Goal: Information Seeking & Learning: Learn about a topic

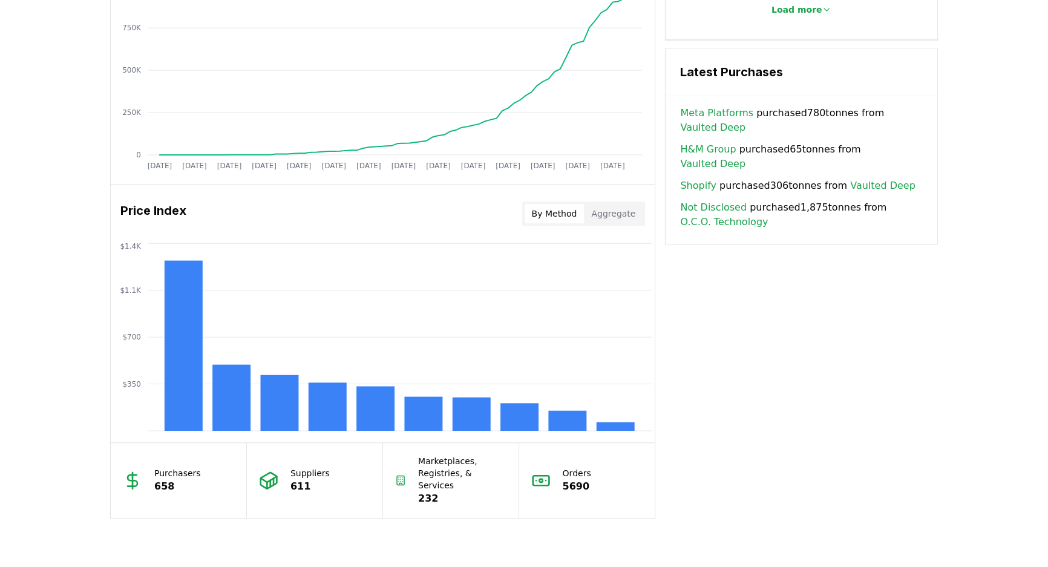
scroll to position [824, 0]
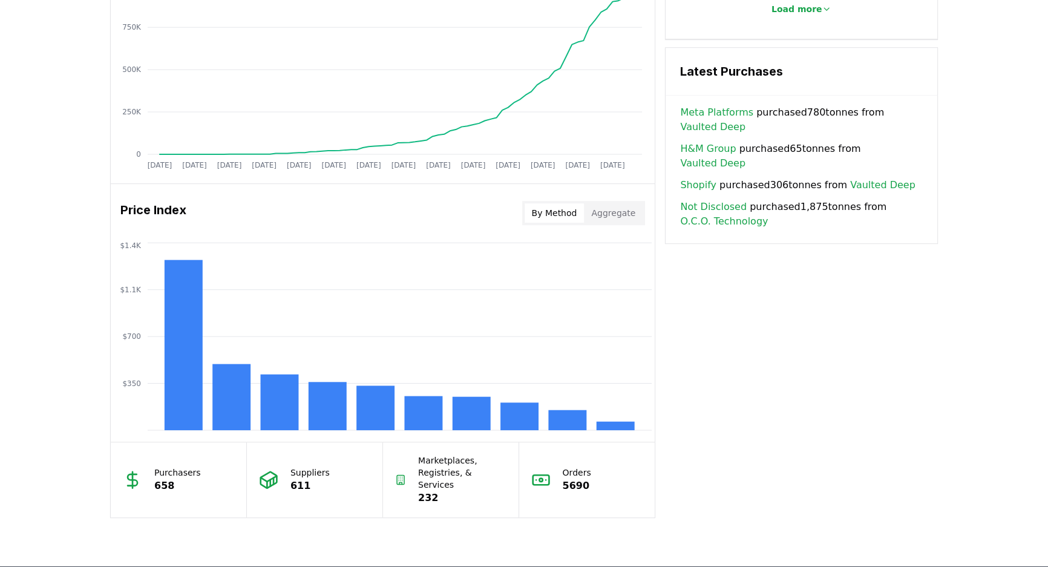
click at [745, 65] on h3 "Latest Purchases" at bounding box center [801, 71] width 243 height 18
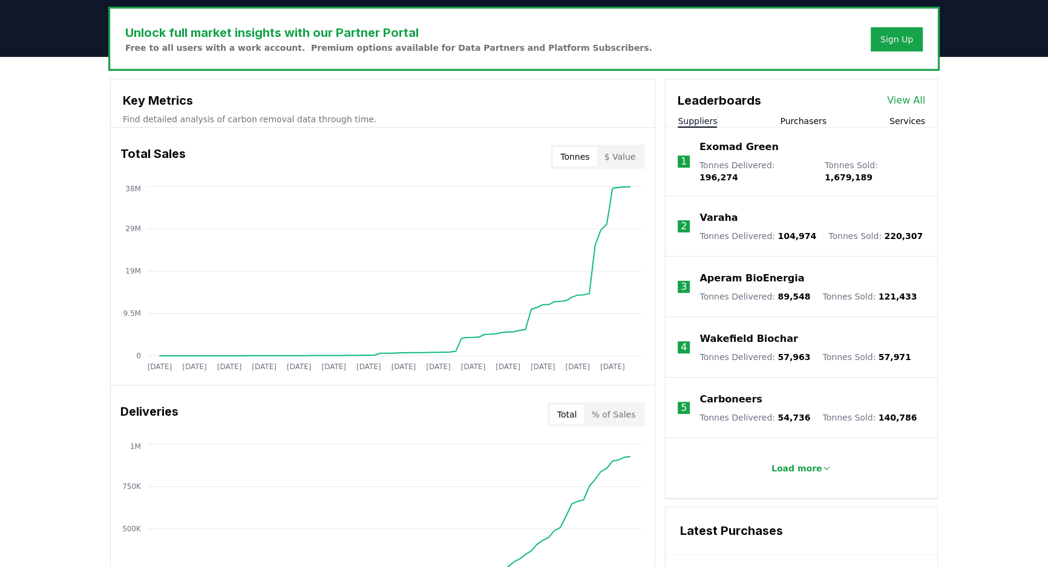
scroll to position [385, 0]
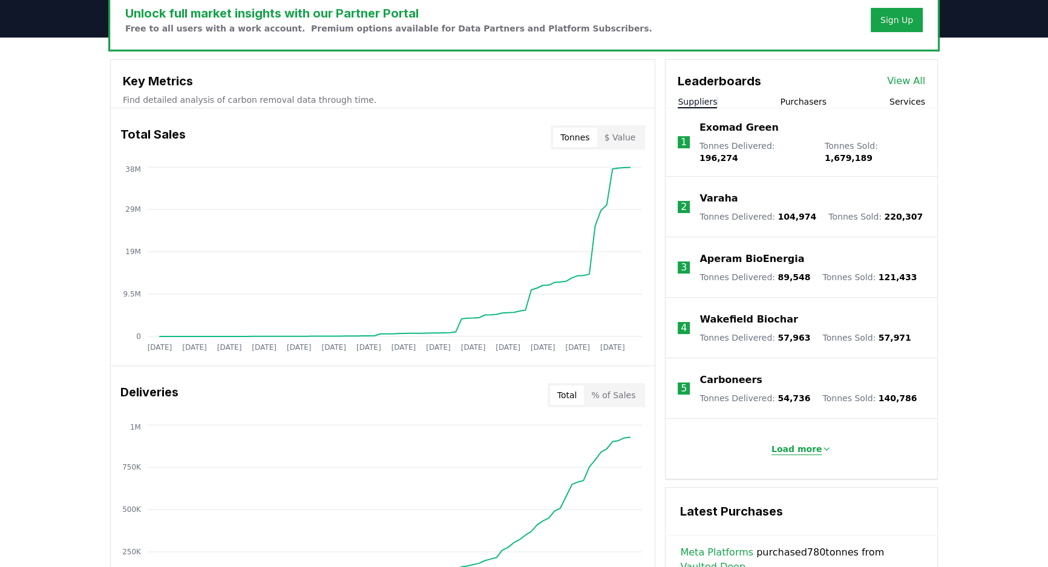
click at [800, 443] on p "Load more" at bounding box center [796, 449] width 51 height 12
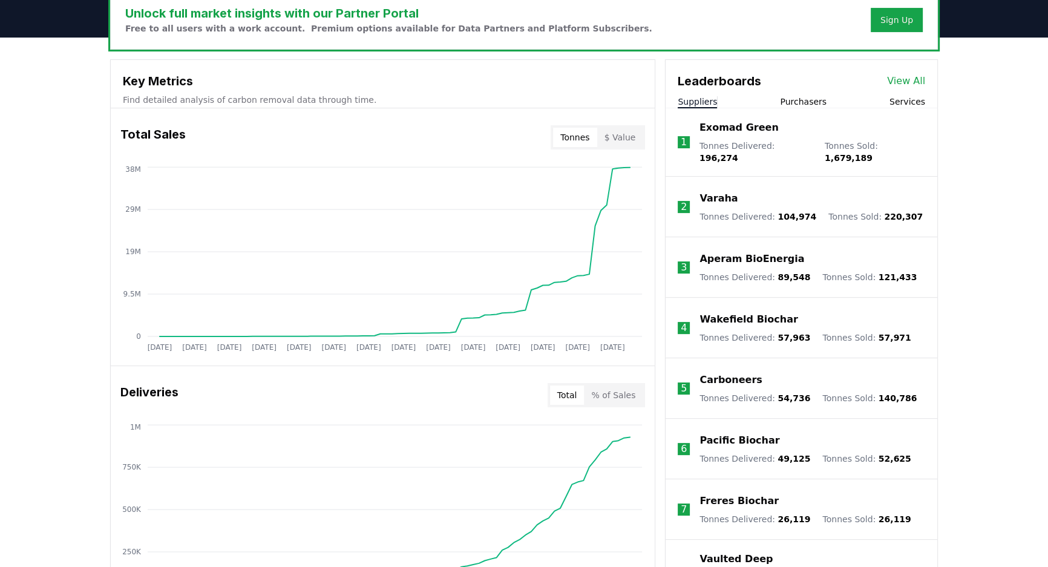
click at [809, 102] on button "Purchasers" at bounding box center [803, 102] width 47 height 12
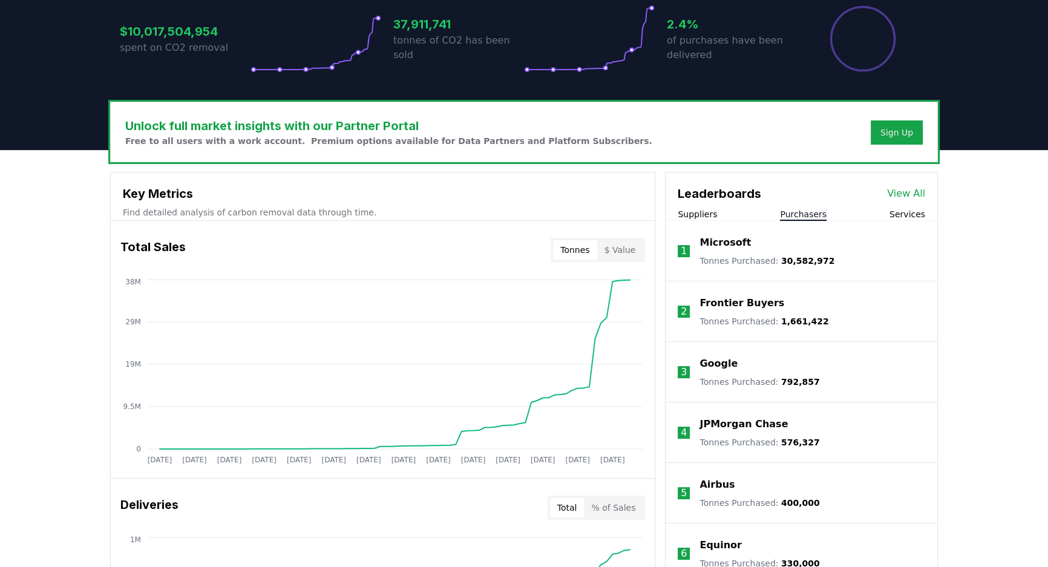
scroll to position [220, 0]
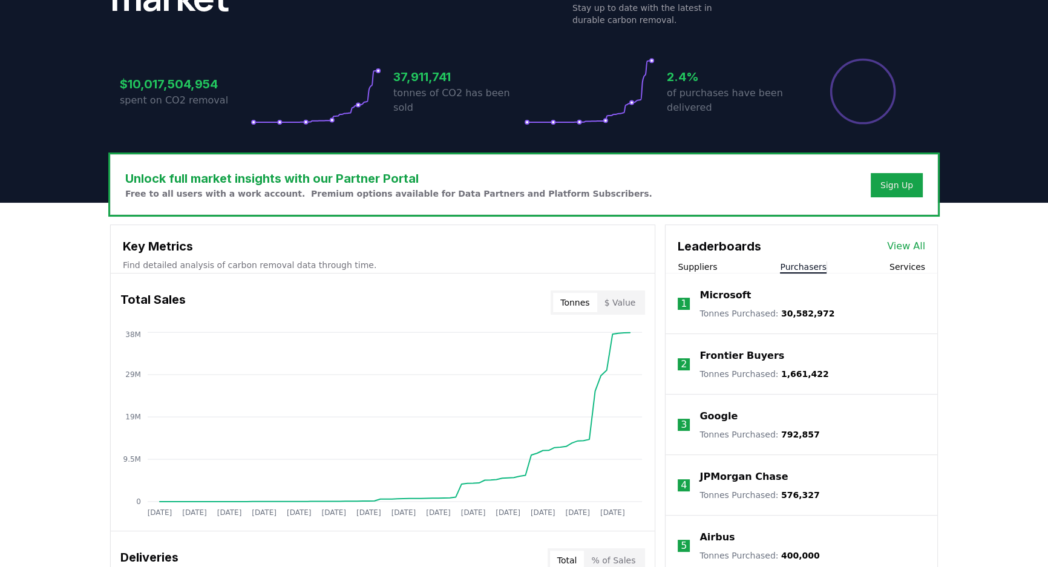
click at [910, 248] on link "View All" at bounding box center [906, 246] width 38 height 15
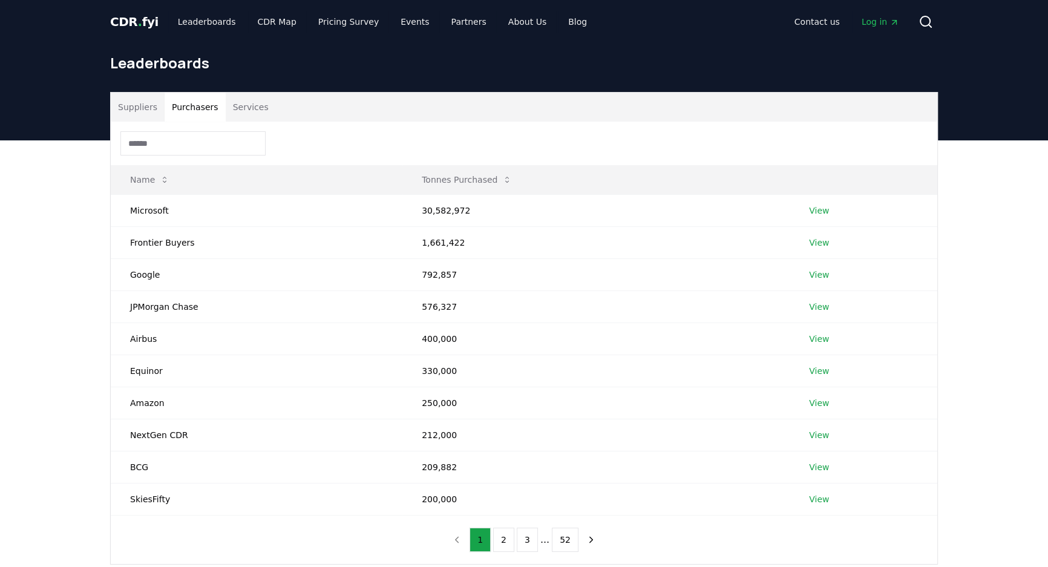
click at [197, 112] on button "Purchasers" at bounding box center [195, 107] width 61 height 29
click at [502, 533] on button "2" at bounding box center [503, 539] width 21 height 24
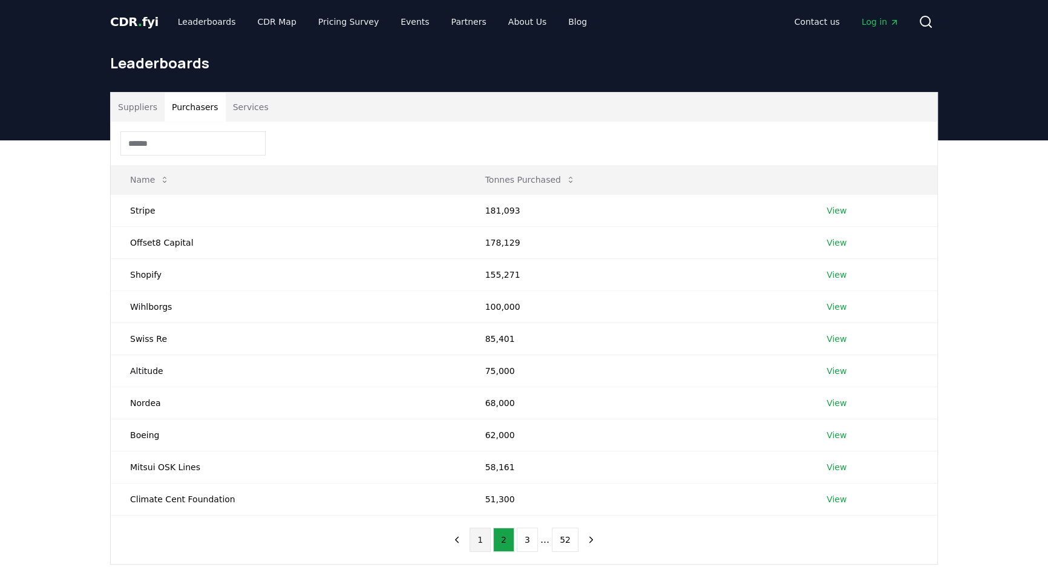
click at [487, 543] on button "1" at bounding box center [479, 539] width 21 height 24
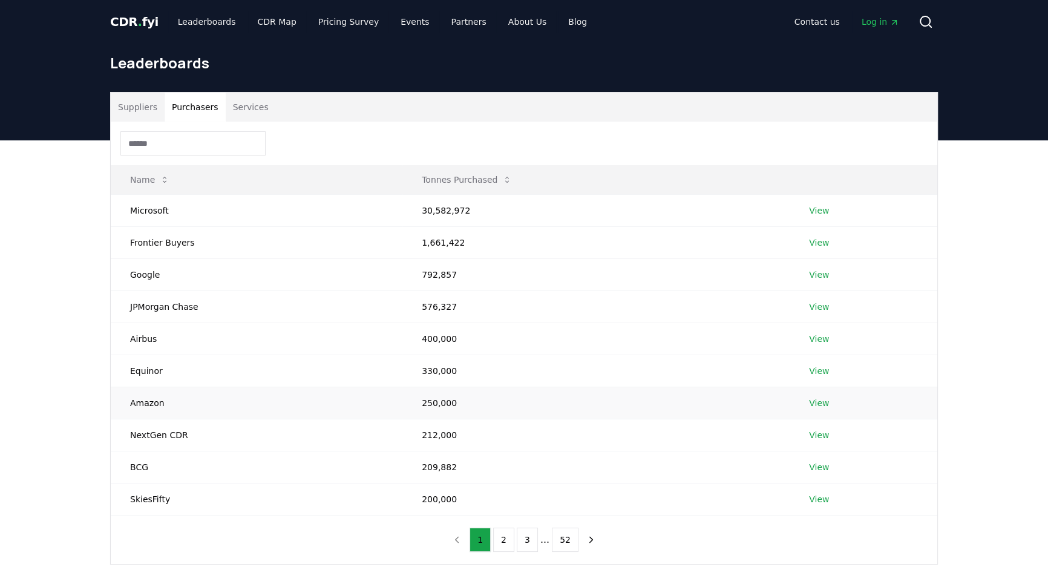
click at [814, 403] on link "View" at bounding box center [819, 403] width 20 height 12
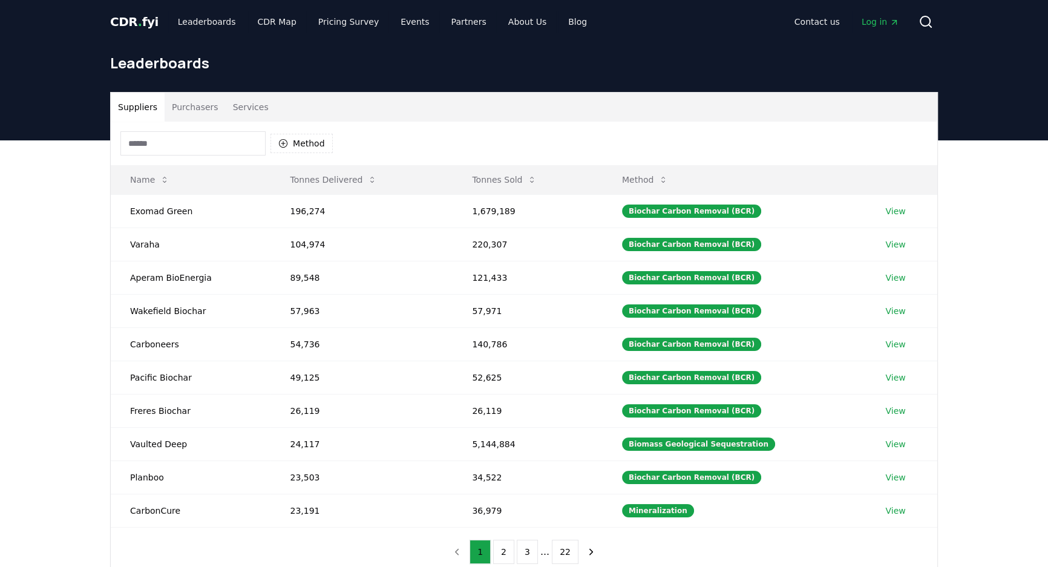
click at [215, 114] on button "Purchasers" at bounding box center [195, 107] width 61 height 29
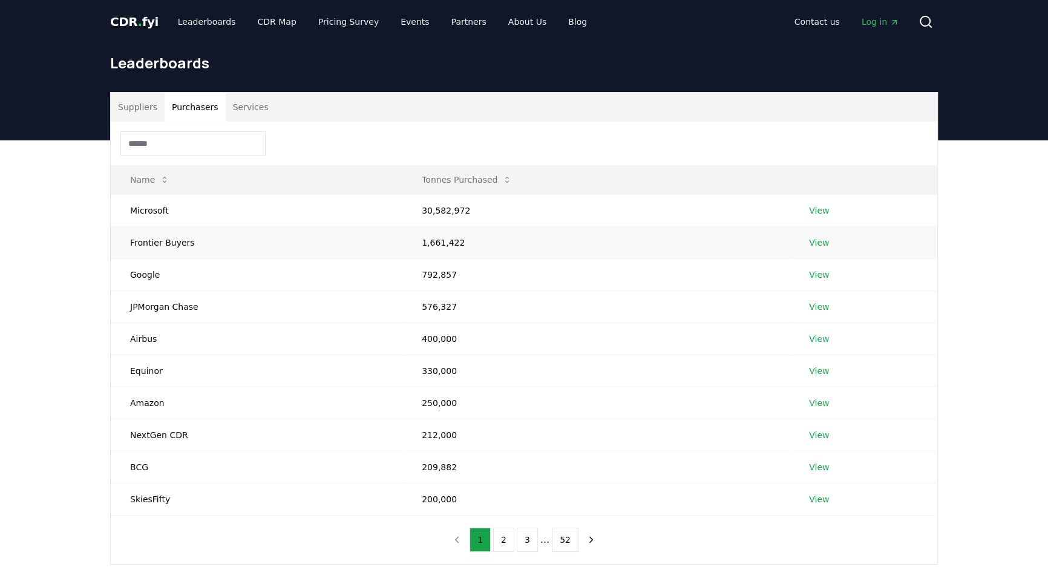
click at [823, 239] on link "View" at bounding box center [819, 242] width 20 height 12
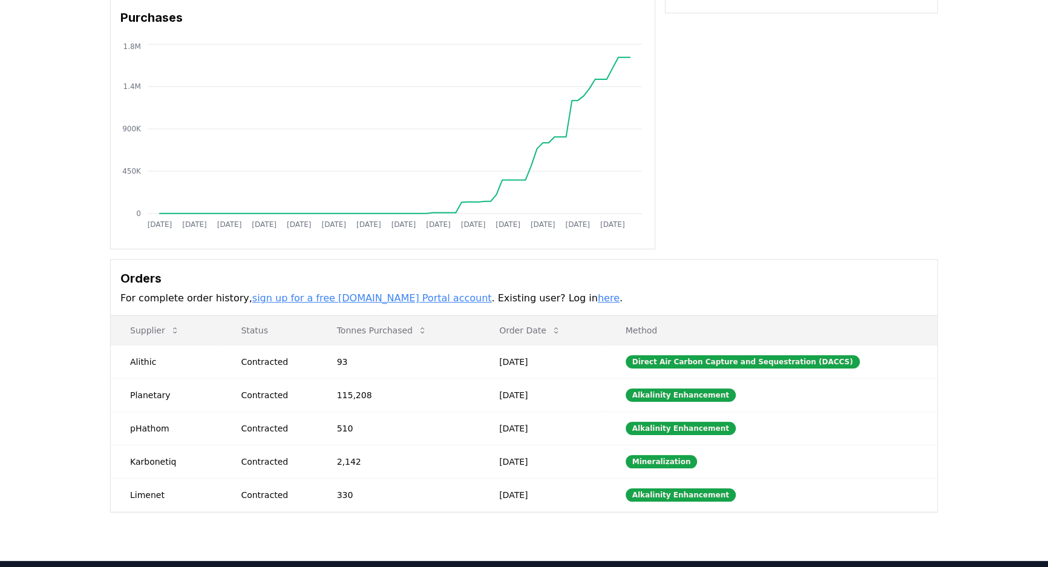
scroll to position [109, 0]
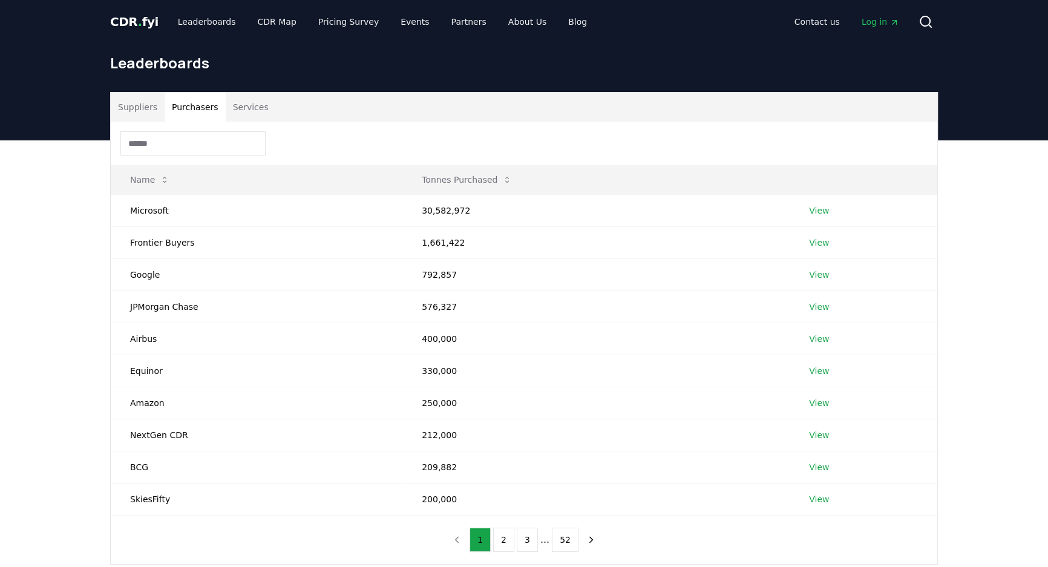
click at [209, 109] on button "Purchasers" at bounding box center [195, 107] width 61 height 29
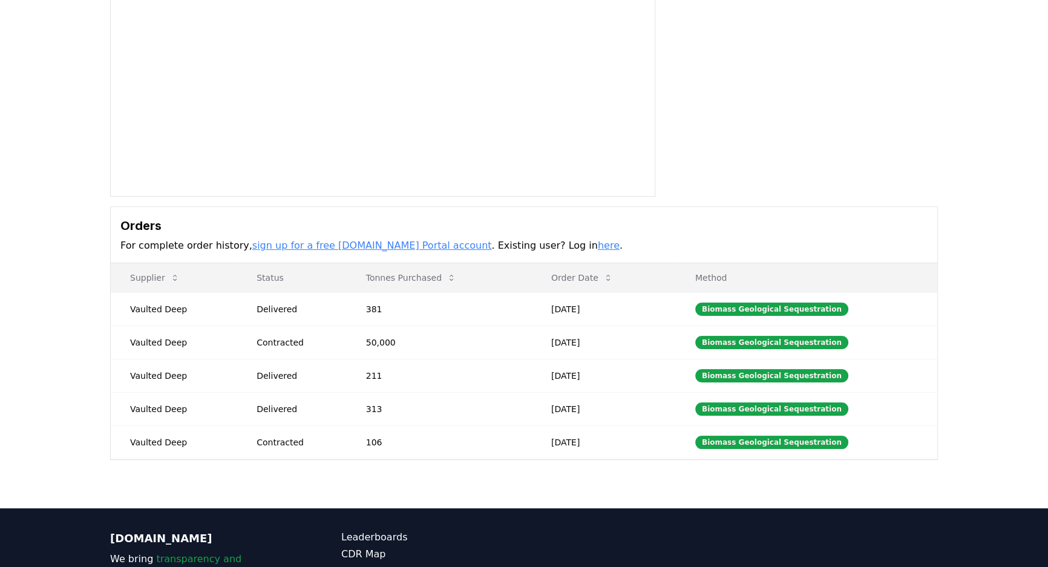
scroll to position [165, 0]
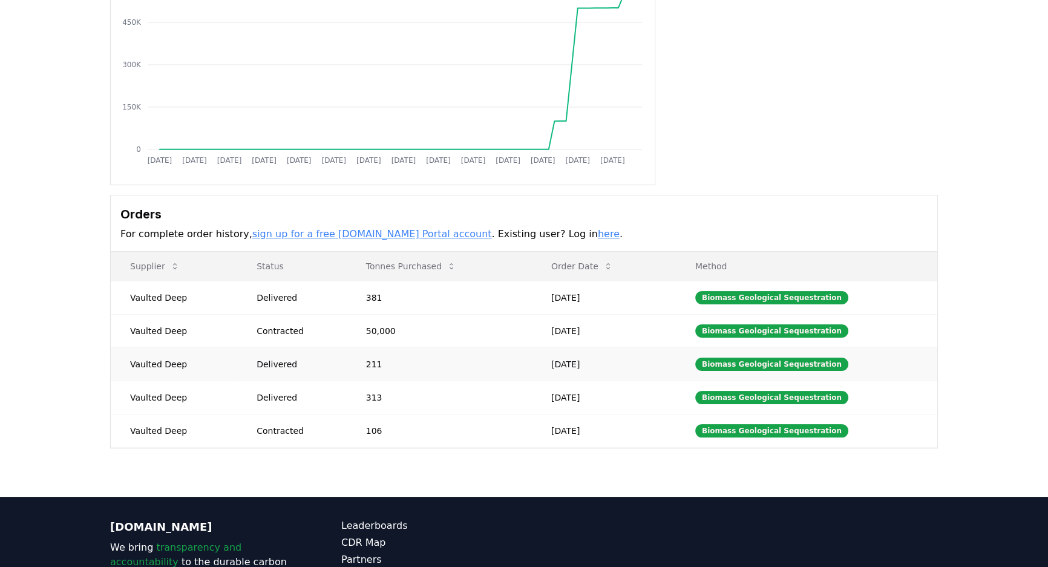
drag, startPoint x: 510, startPoint y: 289, endPoint x: 558, endPoint y: 373, distance: 96.7
click at [742, 392] on div "Biomass Geological Sequestration" at bounding box center [771, 397] width 153 height 13
click at [281, 325] on div "Contracted" at bounding box center [296, 331] width 80 height 12
drag, startPoint x: 281, startPoint y: 324, endPoint x: 370, endPoint y: 328, distance: 89.0
click at [370, 328] on tr "Vaulted Deep Contracted 50,000 [DATE] Biomass Geological Sequestration" at bounding box center [524, 330] width 826 height 33
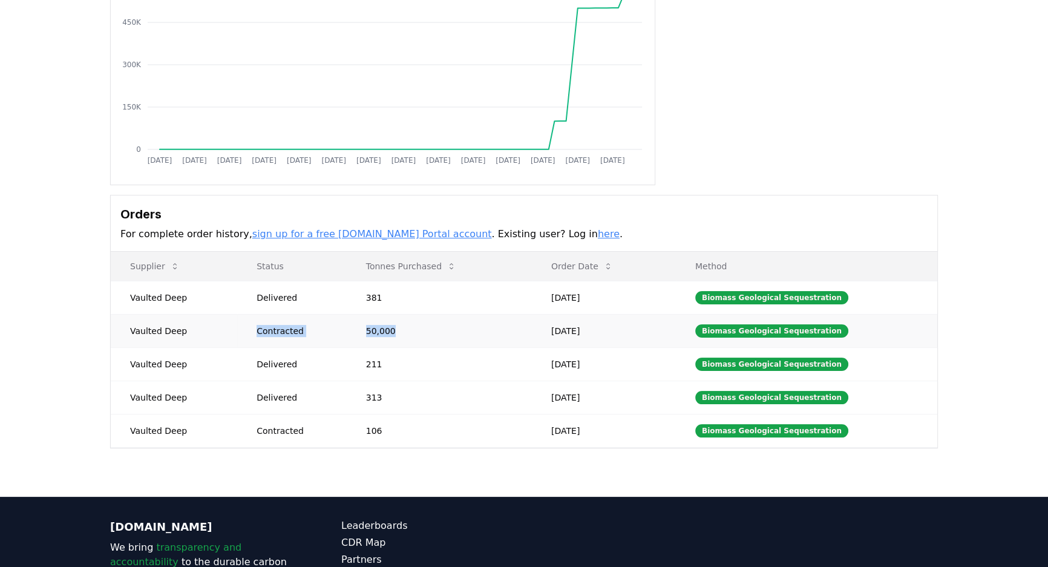
scroll to position [0, 0]
